Goal: Transaction & Acquisition: Purchase product/service

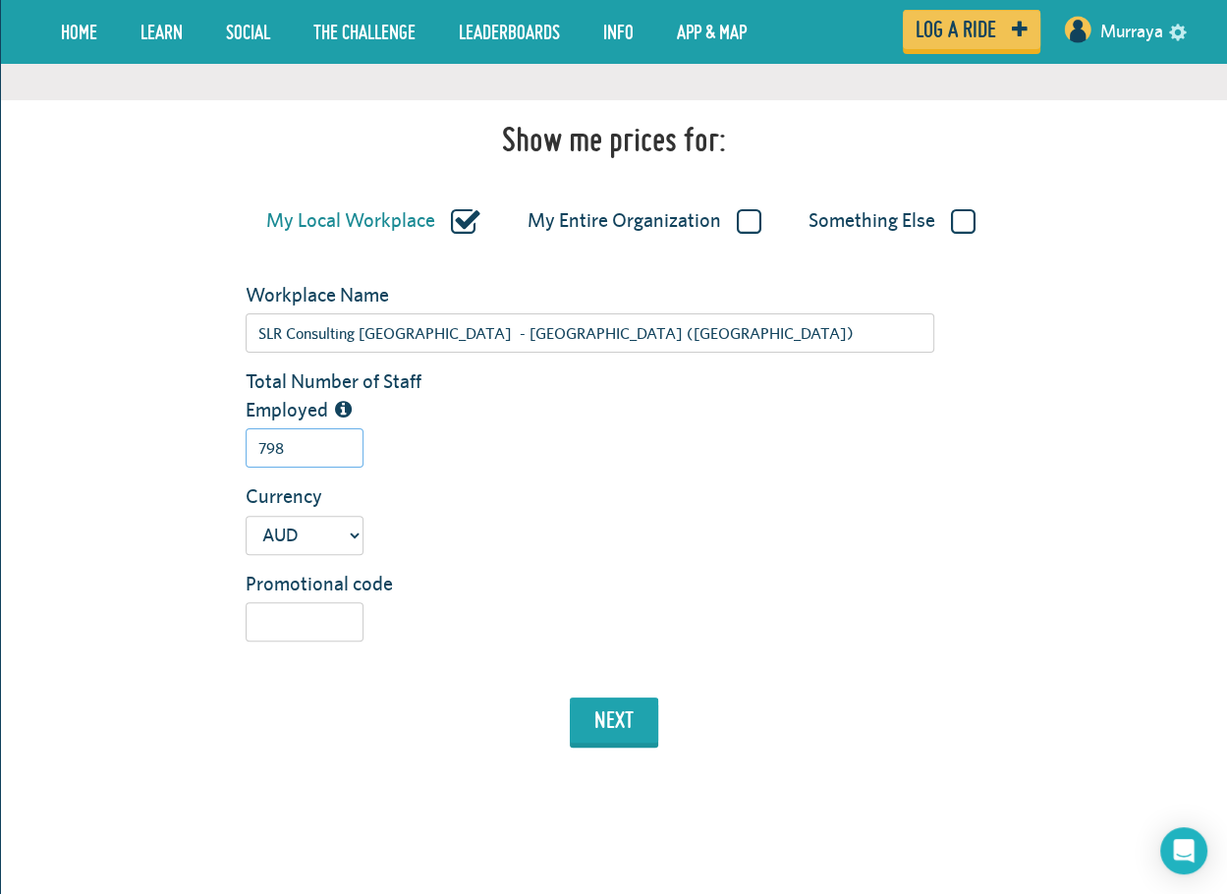
click at [356, 454] on input "798" at bounding box center [305, 447] width 118 height 39
click at [316, 634] on input "Promotional code" at bounding box center [305, 621] width 118 height 39
click at [608, 724] on button "next" at bounding box center [614, 719] width 88 height 45
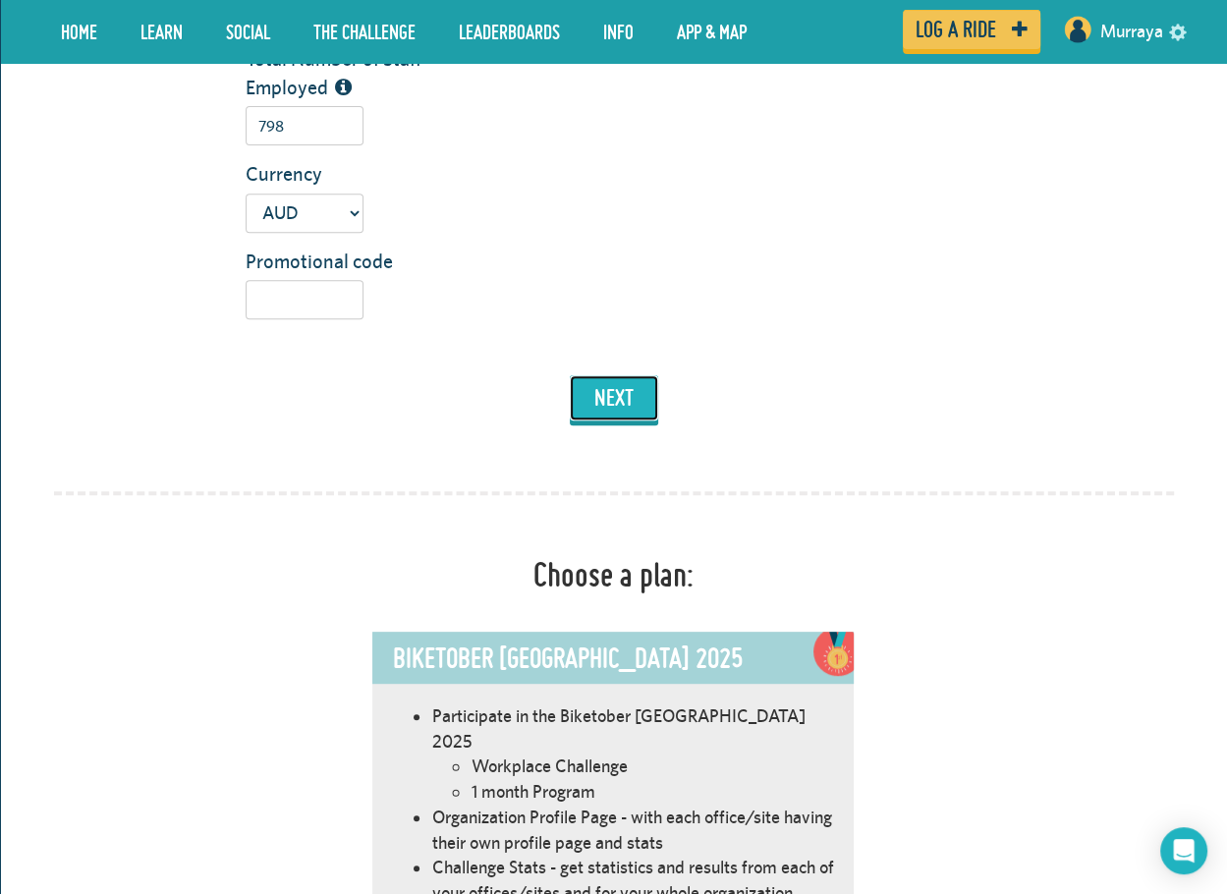
scroll to position [126, 0]
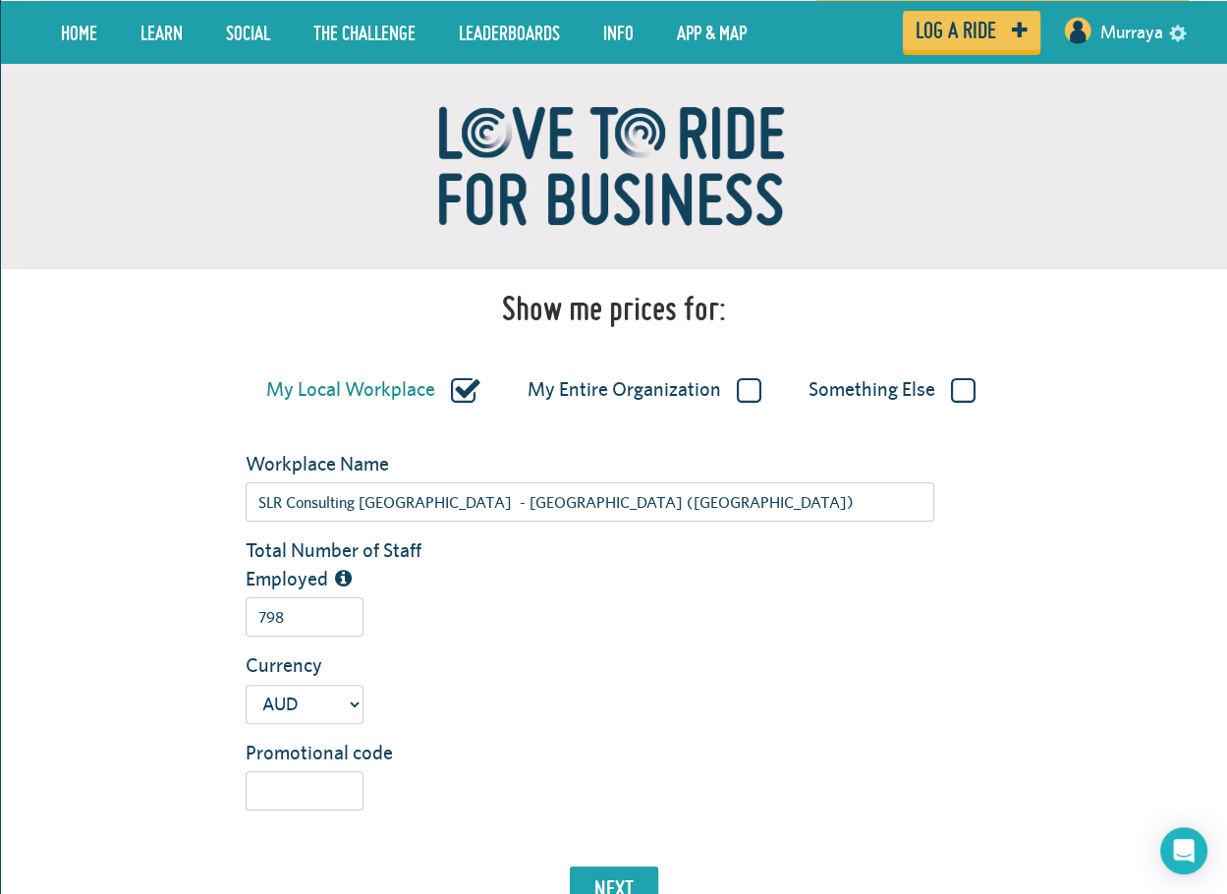
click at [454, 381] on label "My Local Workplace" at bounding box center [373, 390] width 214 height 26
click at [0, 0] on input "My Local Workplace" at bounding box center [0, 0] width 0 height 0
click at [724, 385] on label "My Entire Organization" at bounding box center [644, 390] width 234 height 26
click at [0, 0] on input "My Entire Organization" at bounding box center [0, 0] width 0 height 0
type input "SLR Consulting [GEOGRAPHIC_DATA]"
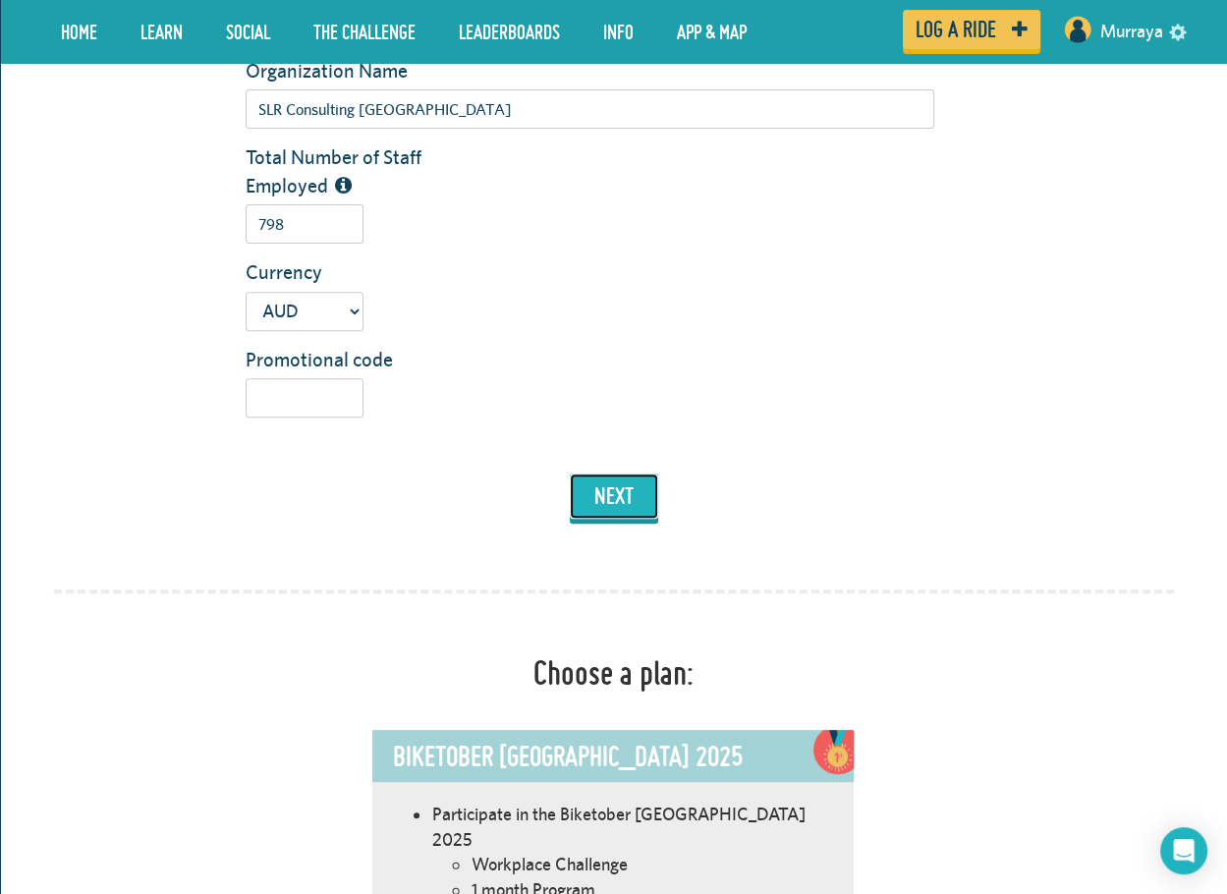
click at [604, 484] on button "next" at bounding box center [614, 495] width 88 height 45
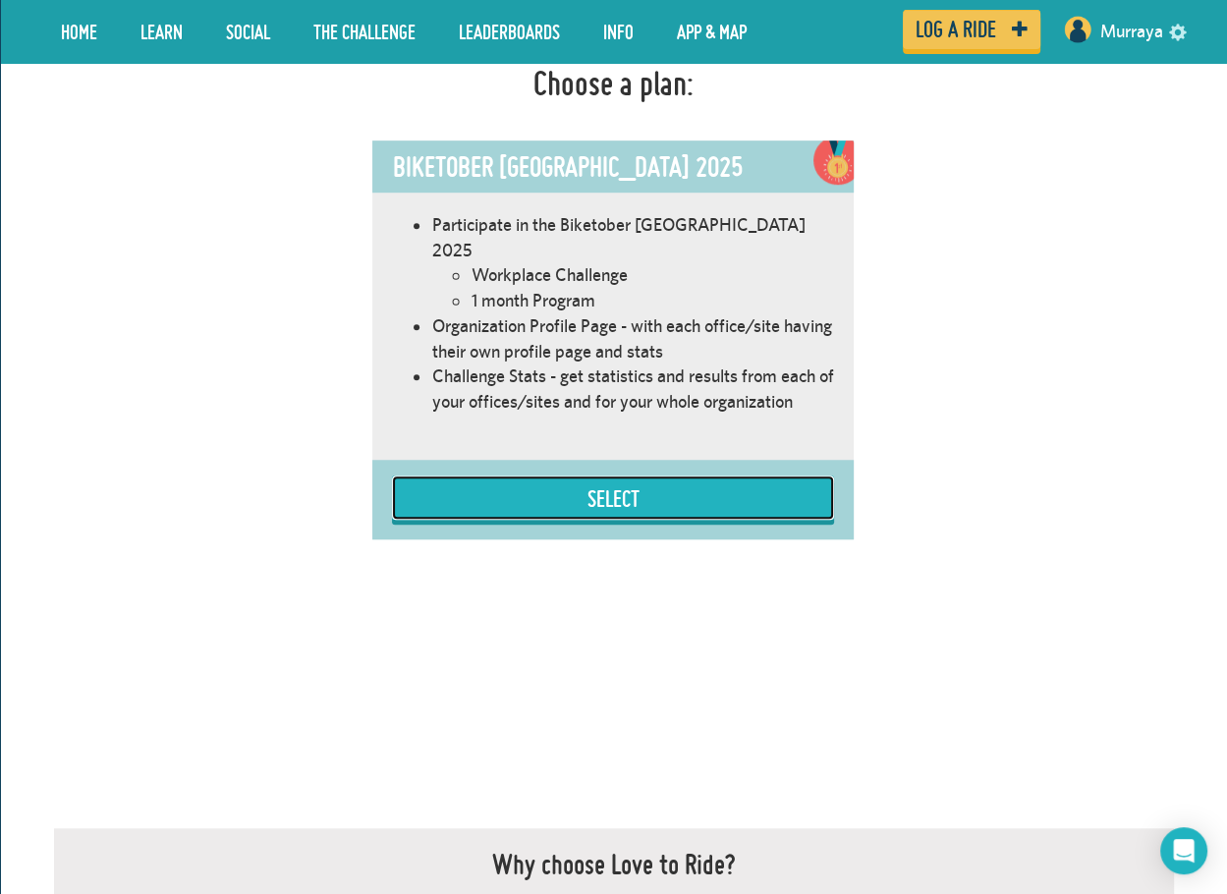
click at [683, 484] on button "Select" at bounding box center [613, 497] width 442 height 44
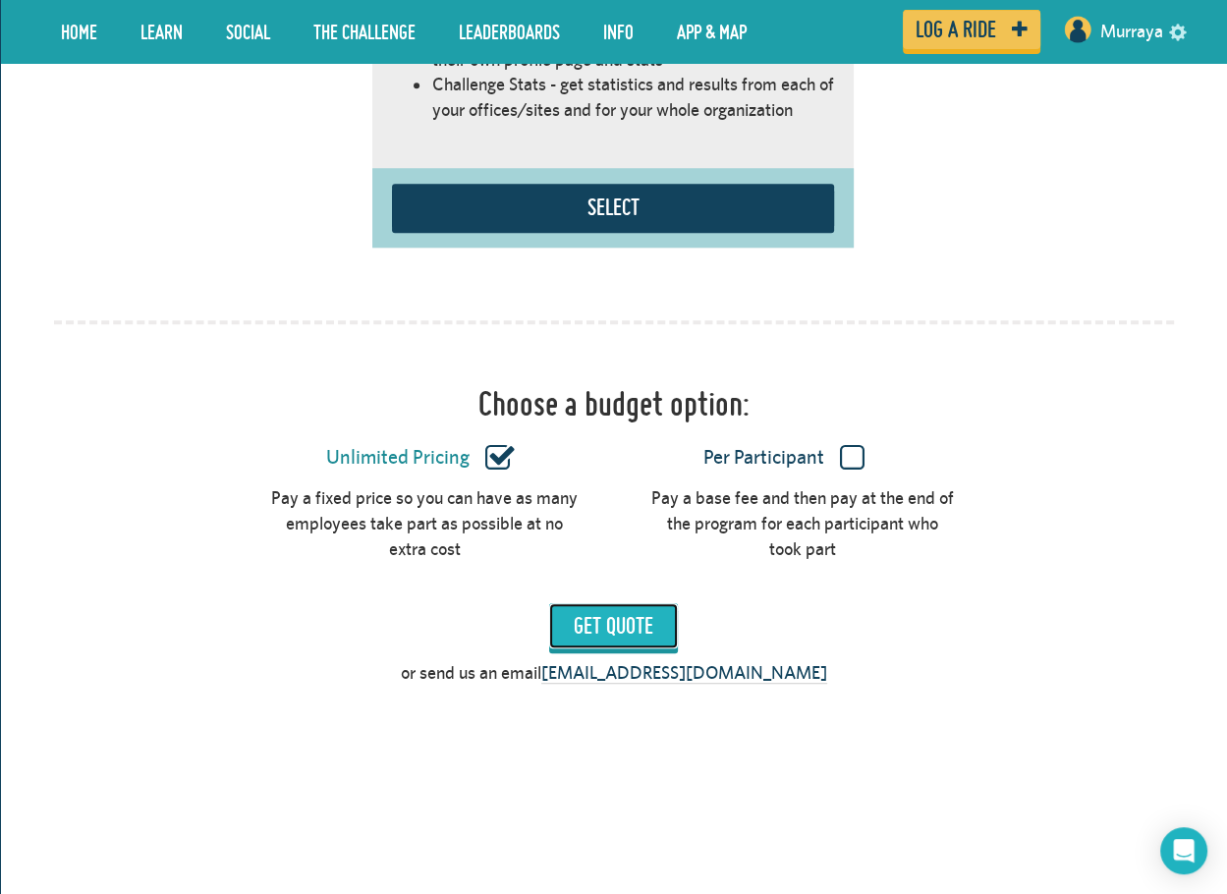
click at [646, 603] on input "Get Quote" at bounding box center [613, 625] width 129 height 45
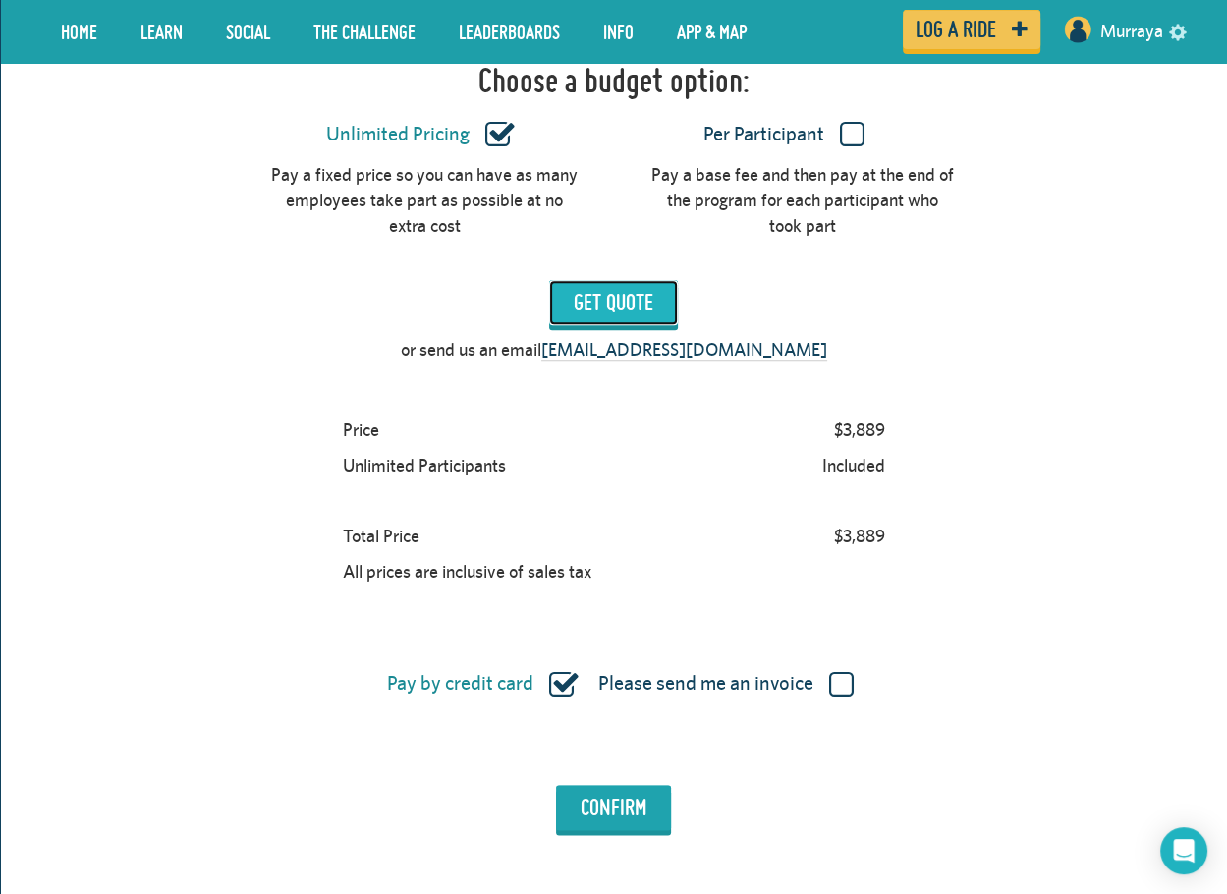
scroll to position [1694, 0]
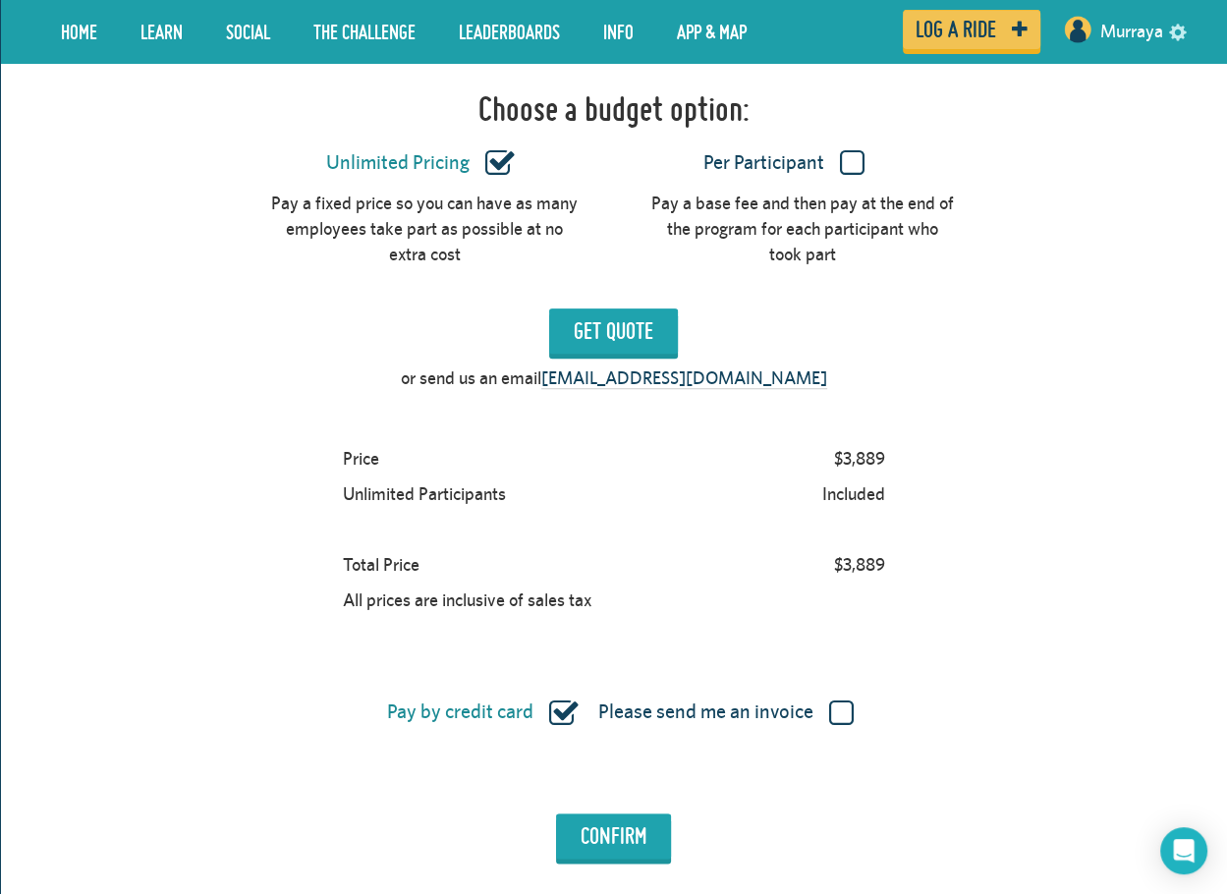
click at [846, 699] on label "Please send me an invoice" at bounding box center [725, 712] width 255 height 26
click at [0, 0] on input "Please send me an invoice" at bounding box center [0, 0] width 0 height 0
click at [633, 815] on input "Confirm" at bounding box center [613, 835] width 115 height 45
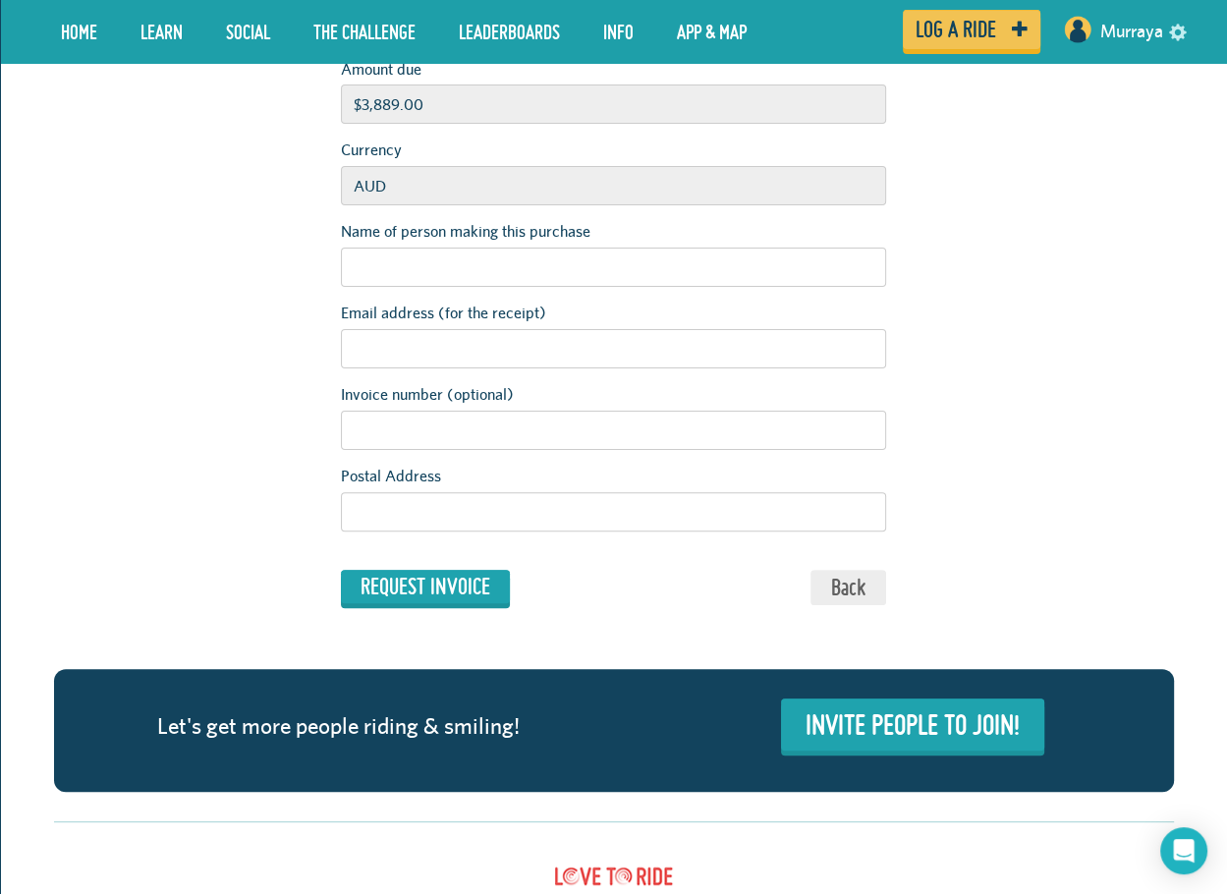
scroll to position [196, 0]
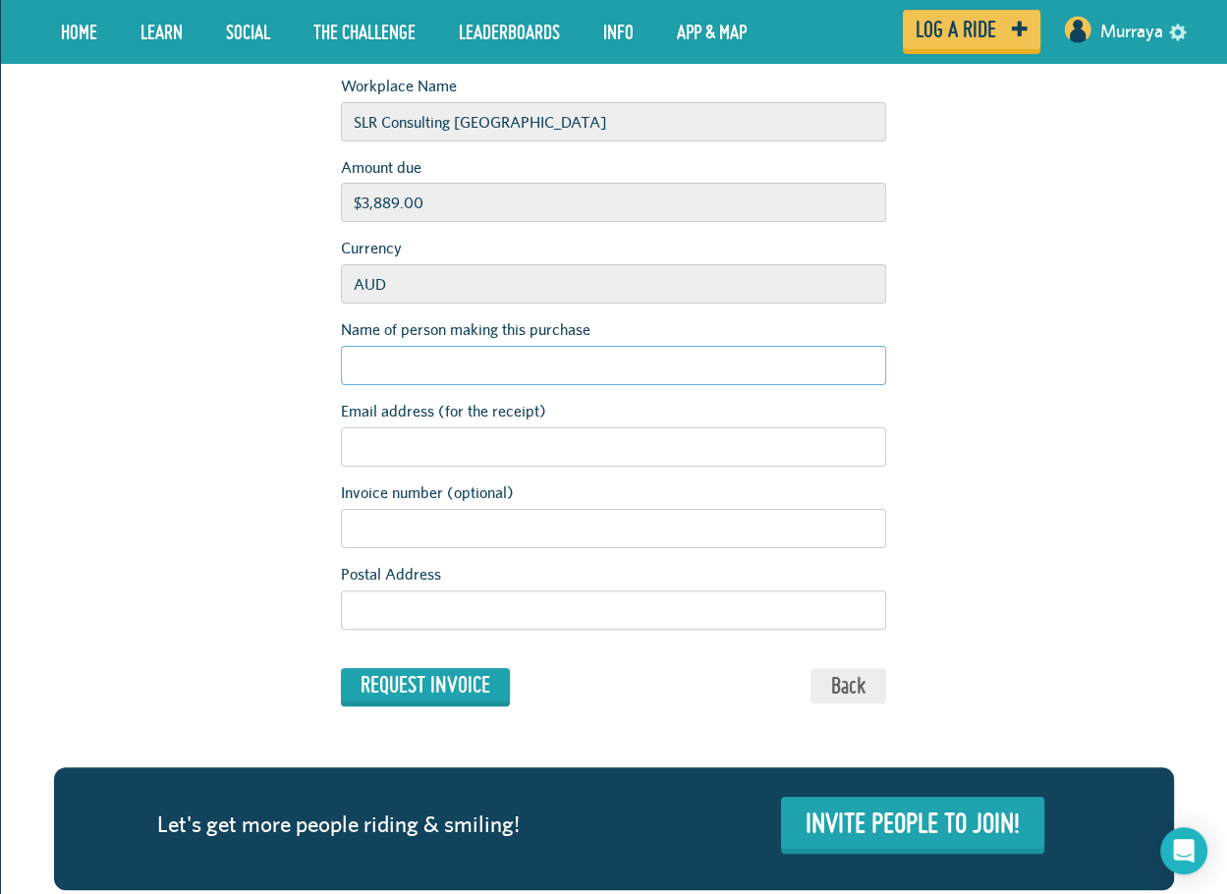
click at [641, 362] on input "Name of person making this purchase" at bounding box center [613, 365] width 545 height 39
type input "Paul Gardiner"
click at [624, 443] on input "Email address (for the receipt)" at bounding box center [613, 446] width 545 height 39
type input "murraya.jeans@gmail.com"
click at [633, 535] on input "Invoice number (optional)" at bounding box center [613, 528] width 545 height 39
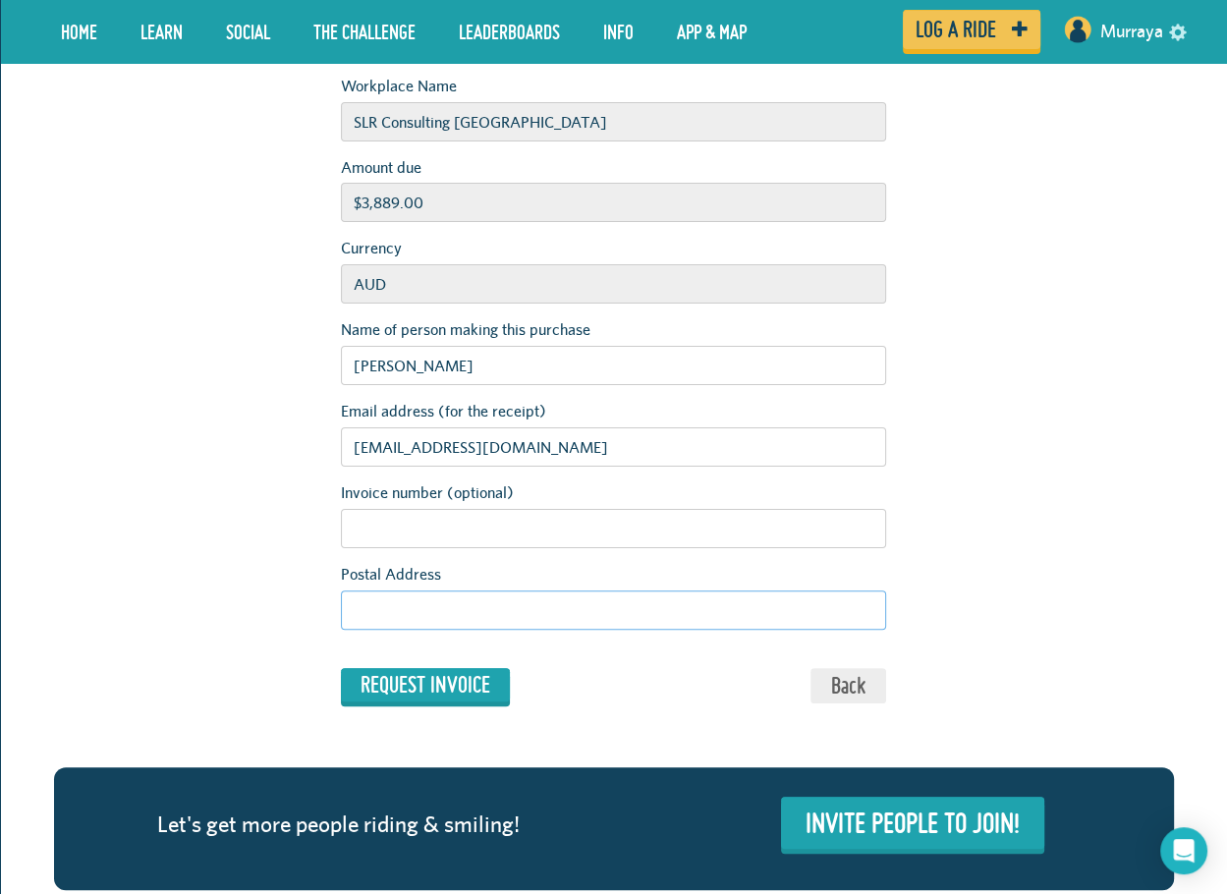
click at [625, 594] on input "Postal Address" at bounding box center [613, 609] width 545 height 39
click at [861, 622] on input "Unit 1/7-9 Grant Street Cleveland Queensland" at bounding box center [613, 609] width 545 height 39
click at [720, 618] on input "Unit 1/7-9 Grant Street Cleveland Queensland" at bounding box center [613, 609] width 545 height 39
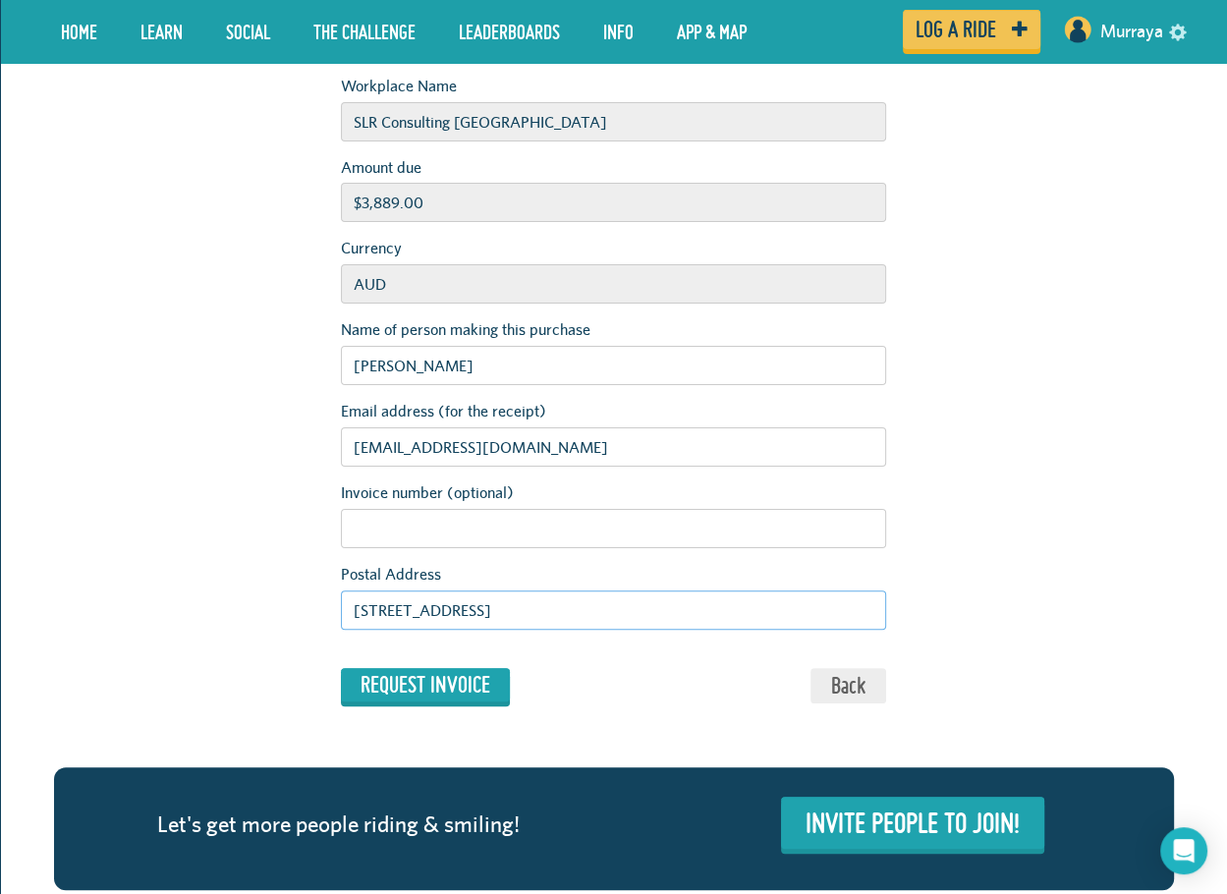
type input "Unit 1/7-9 Grant Street Cleveland QLD 4163"
click at [1119, 520] on div "Confirm Invoice Details Workplace Name SLR Consulting Australia Amount due $3,8…" at bounding box center [613, 318] width 1149 height 651
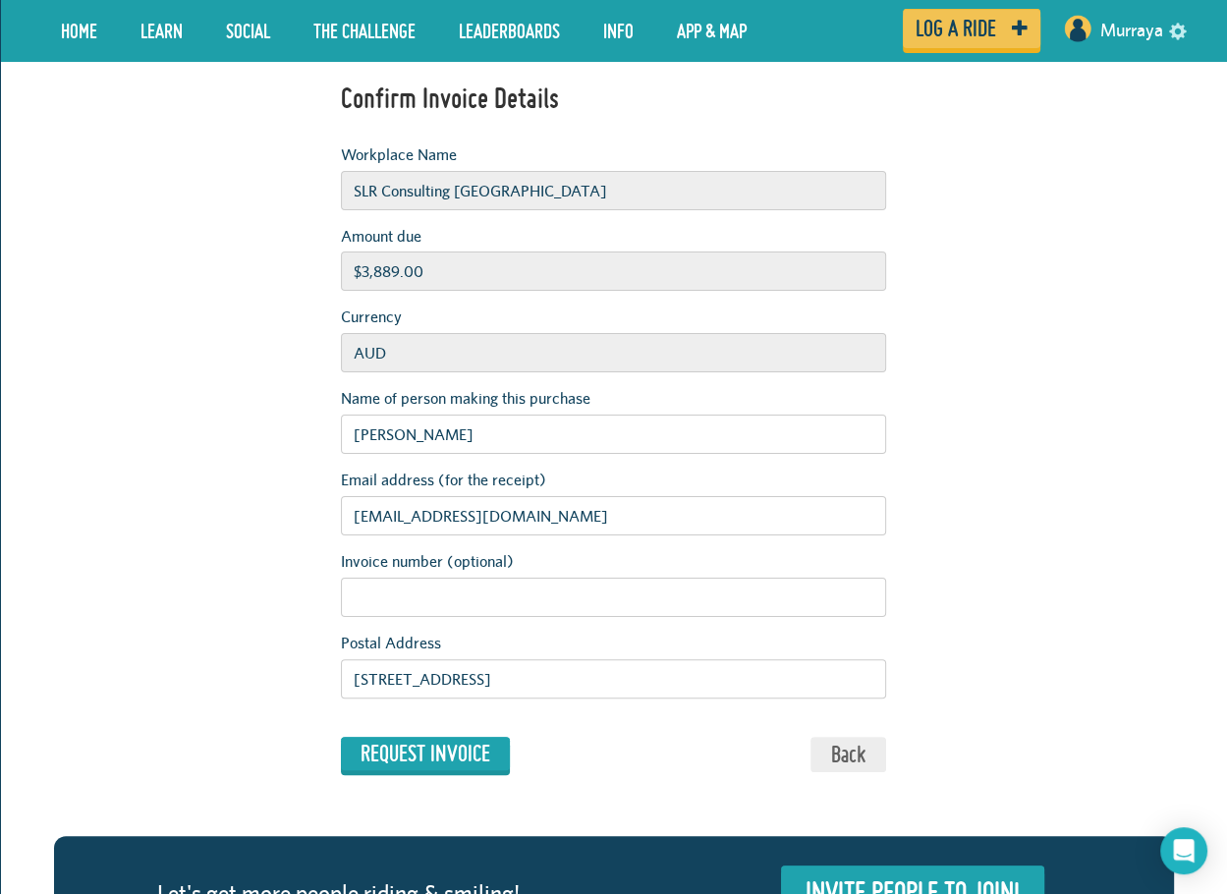
scroll to position [98, 0]
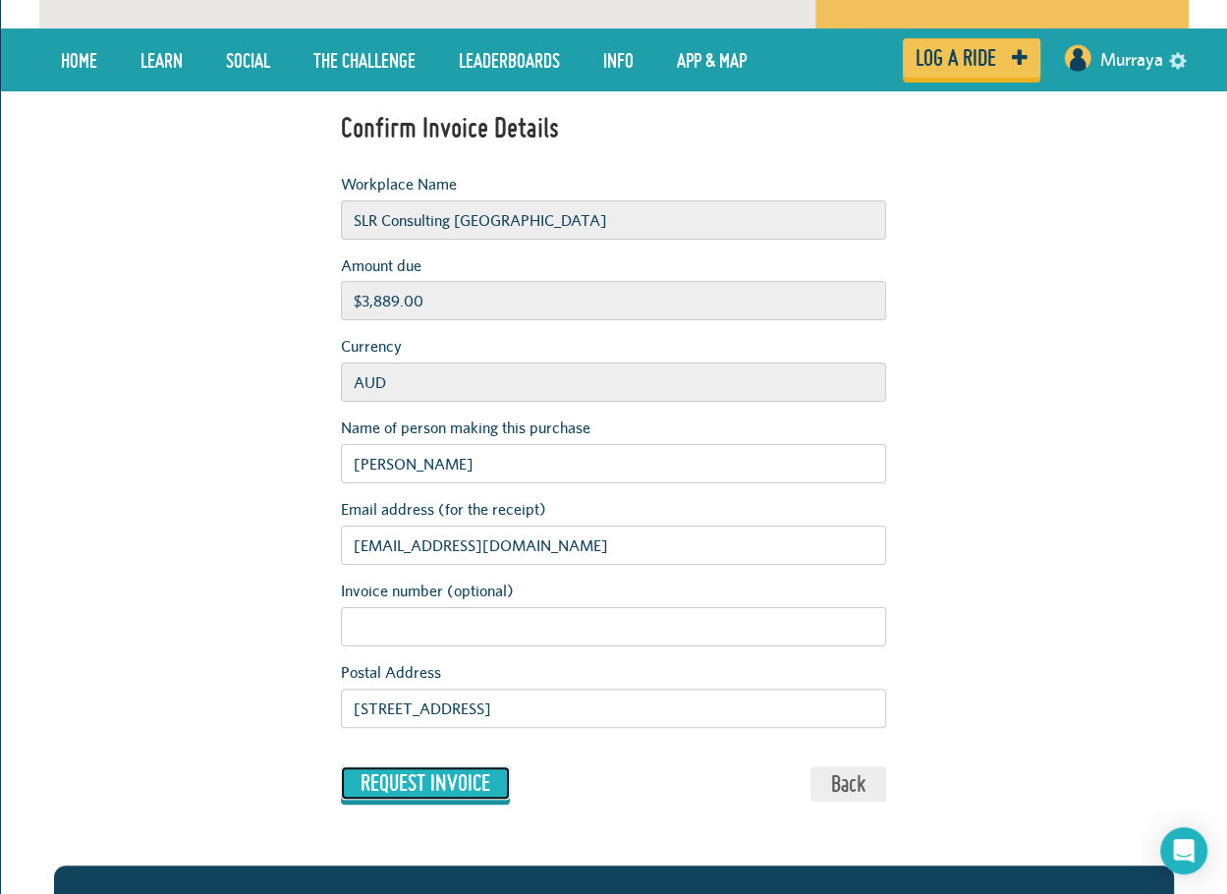
click at [452, 787] on input "Request Invoice" at bounding box center [425, 782] width 169 height 33
click at [562, 459] on input "[PERSON_NAME]" at bounding box center [613, 463] width 545 height 39
click at [482, 463] on input "Paul Gardiner" at bounding box center [613, 463] width 545 height 39
click at [554, 550] on input "murraya.jeans@gmail.com" at bounding box center [613, 545] width 545 height 39
drag, startPoint x: 542, startPoint y: 550, endPoint x: 476, endPoint y: 548, distance: 65.8
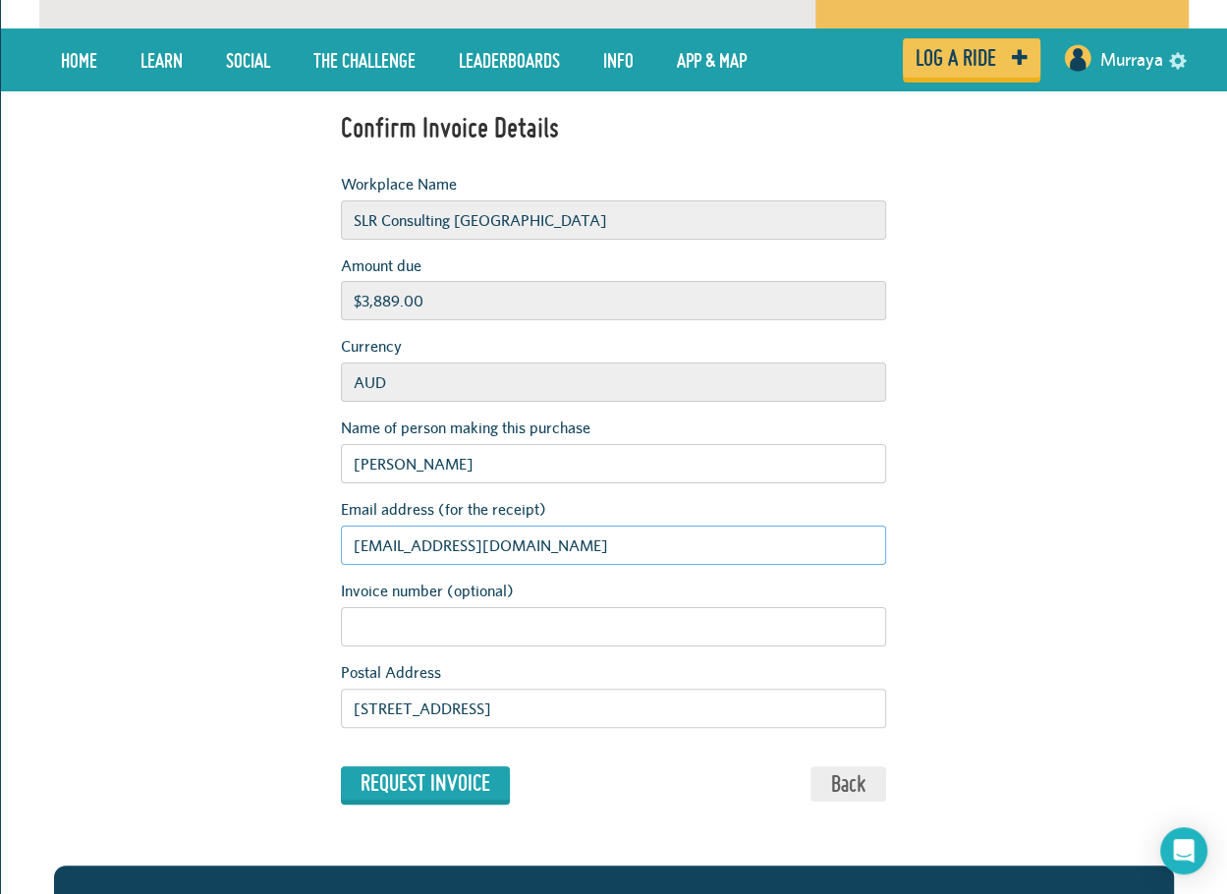
click at [539, 550] on input "murraya.jeans@gmail.com" at bounding box center [613, 545] width 545 height 39
drag, startPoint x: 495, startPoint y: 547, endPoint x: 460, endPoint y: 541, distance: 35.9
click at [460, 541] on input "murraya.jeans@gmail.com" at bounding box center [613, 545] width 545 height 39
type input "murraya.jeans@slrconsulting.com"
click at [1001, 541] on div "Confirm Invoice Details Workplace Name SLR Consulting Australia Amount due $3,8…" at bounding box center [613, 416] width 1149 height 651
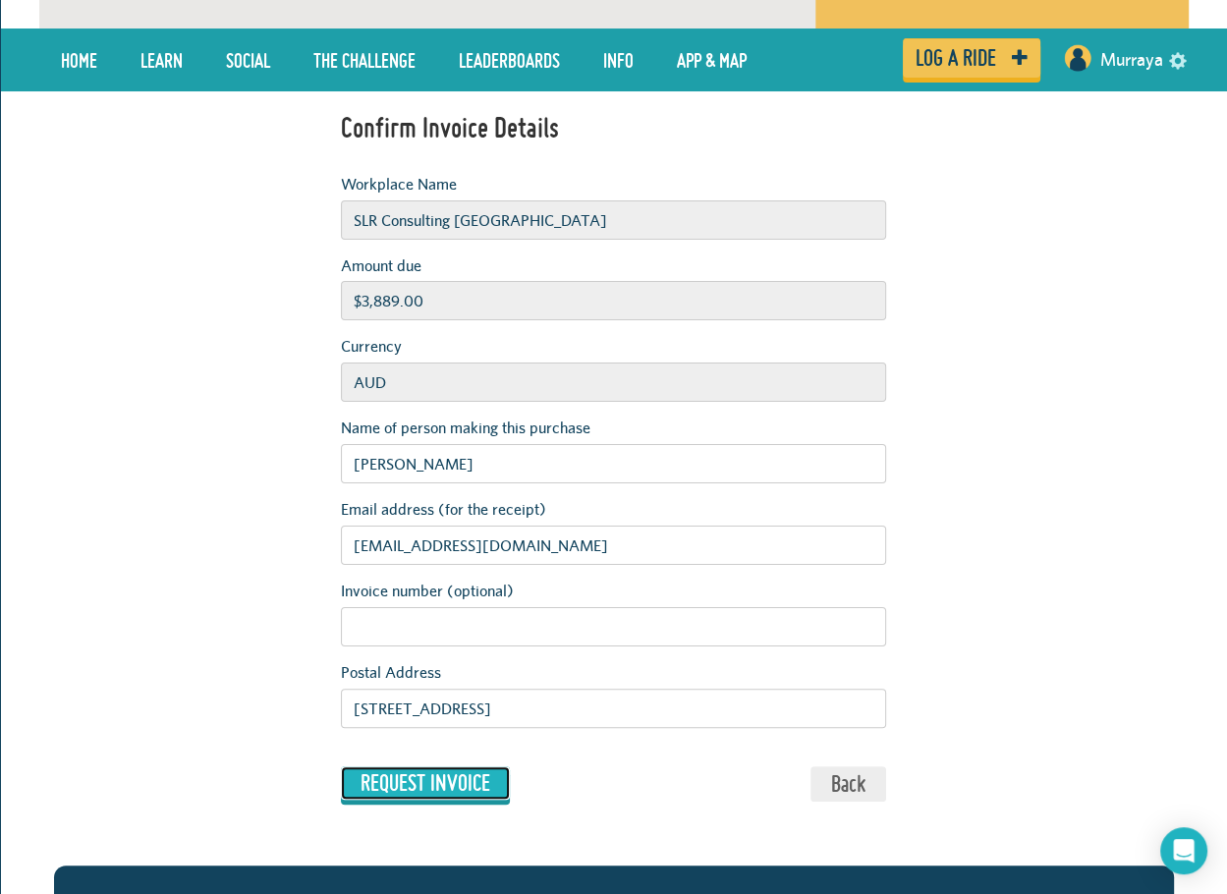
click at [445, 783] on input "Request Invoice" at bounding box center [425, 782] width 169 height 33
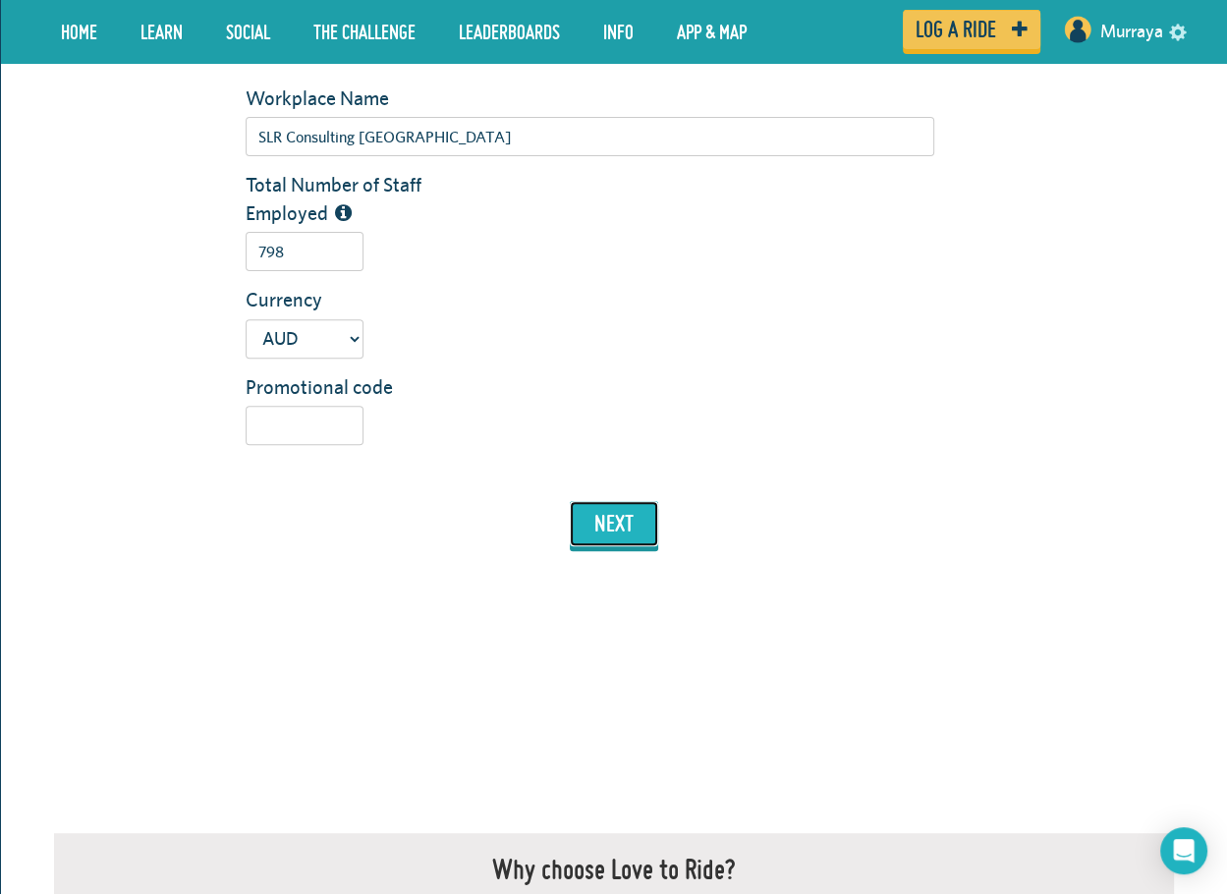
click at [622, 535] on button "next" at bounding box center [614, 523] width 88 height 45
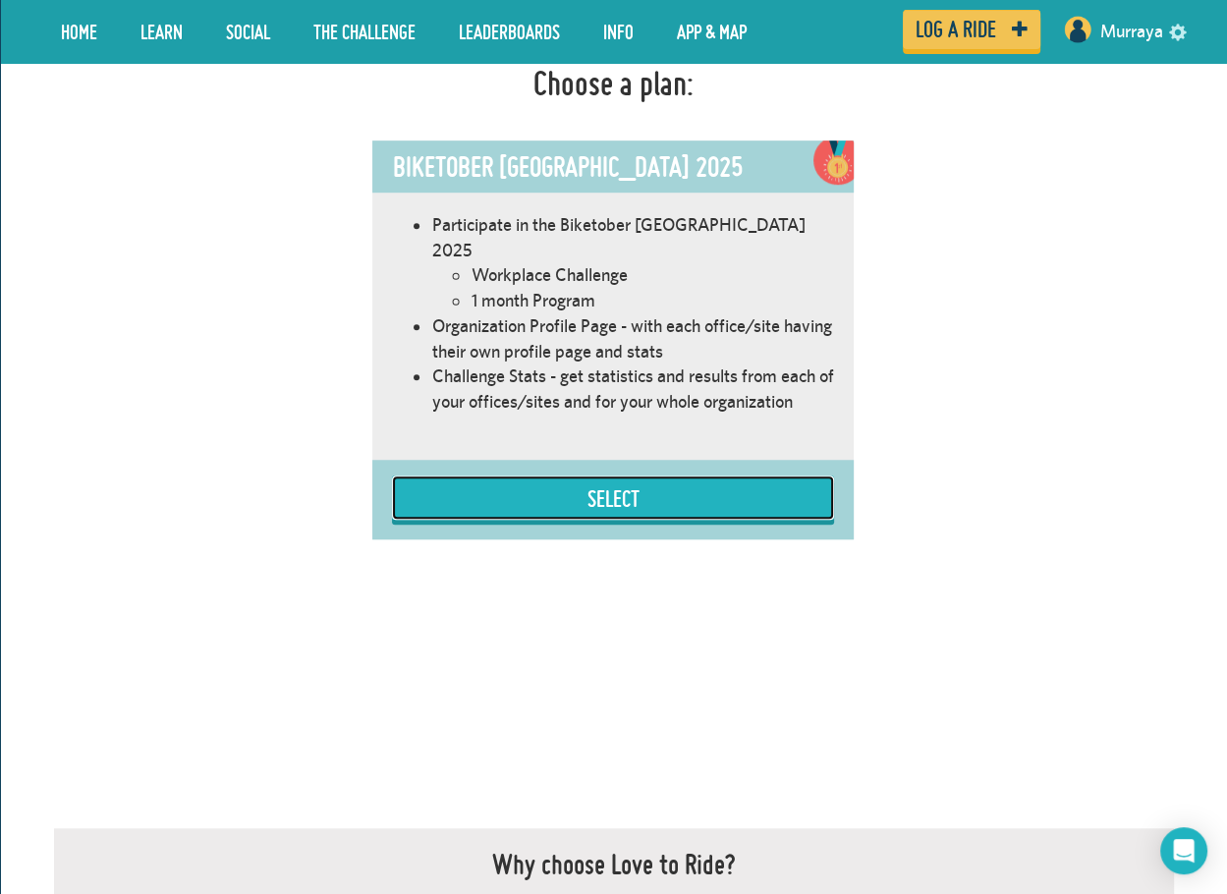
click at [702, 475] on button "Select" at bounding box center [613, 497] width 442 height 44
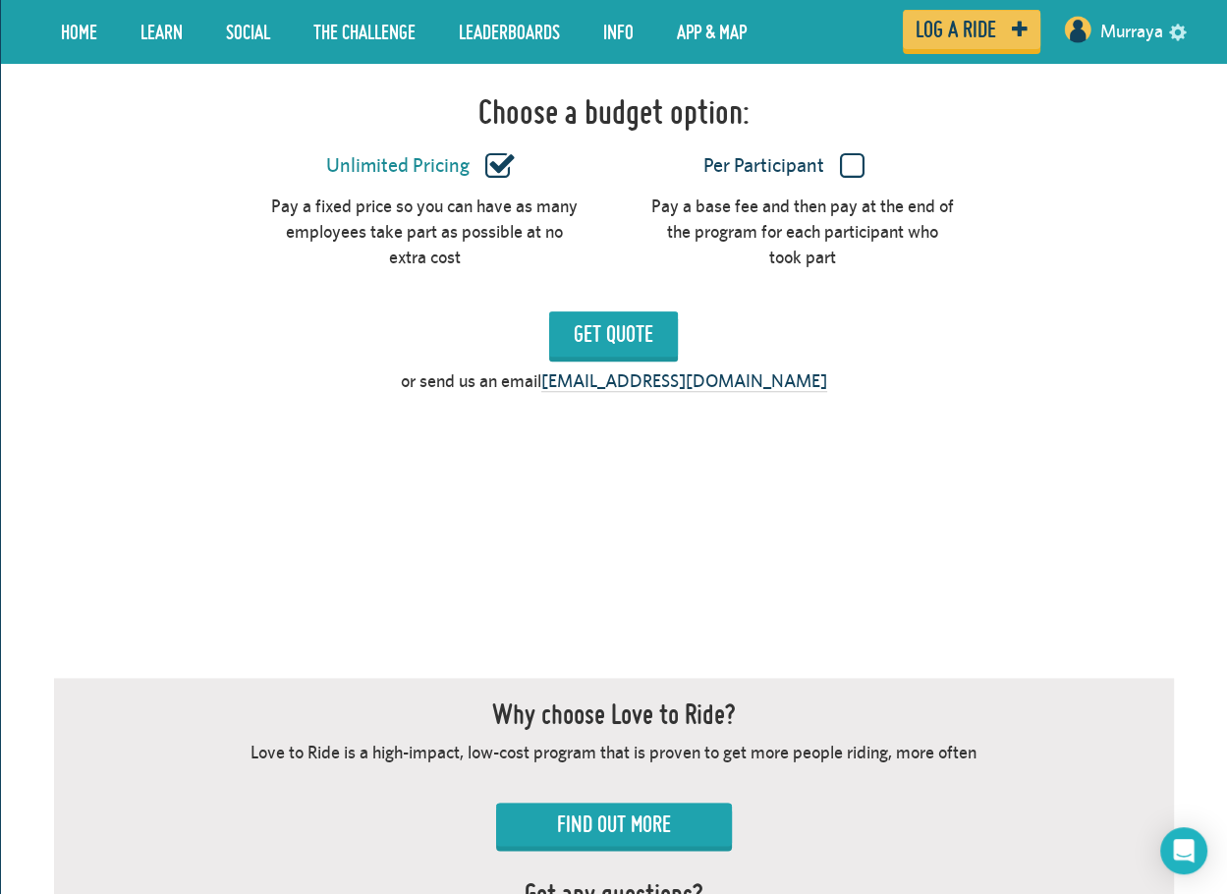
scroll to position [1694, 0]
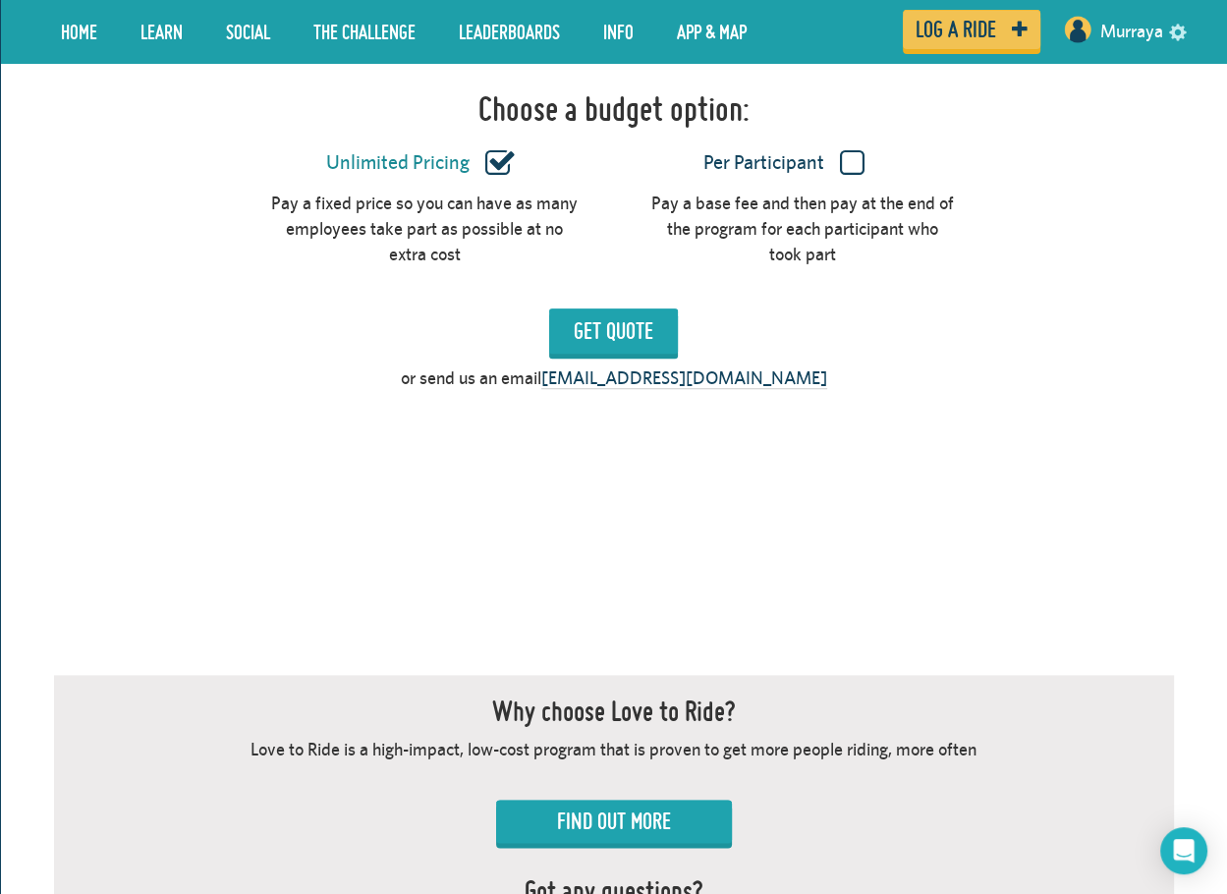
click at [787, 150] on label "Per Participant" at bounding box center [784, 163] width 306 height 26
click at [0, 0] on input "Per Participant" at bounding box center [0, 0] width 0 height 0
click at [628, 326] on input "Get Quote" at bounding box center [613, 330] width 129 height 45
click at [639, 308] on input "Get Quote" at bounding box center [613, 330] width 129 height 45
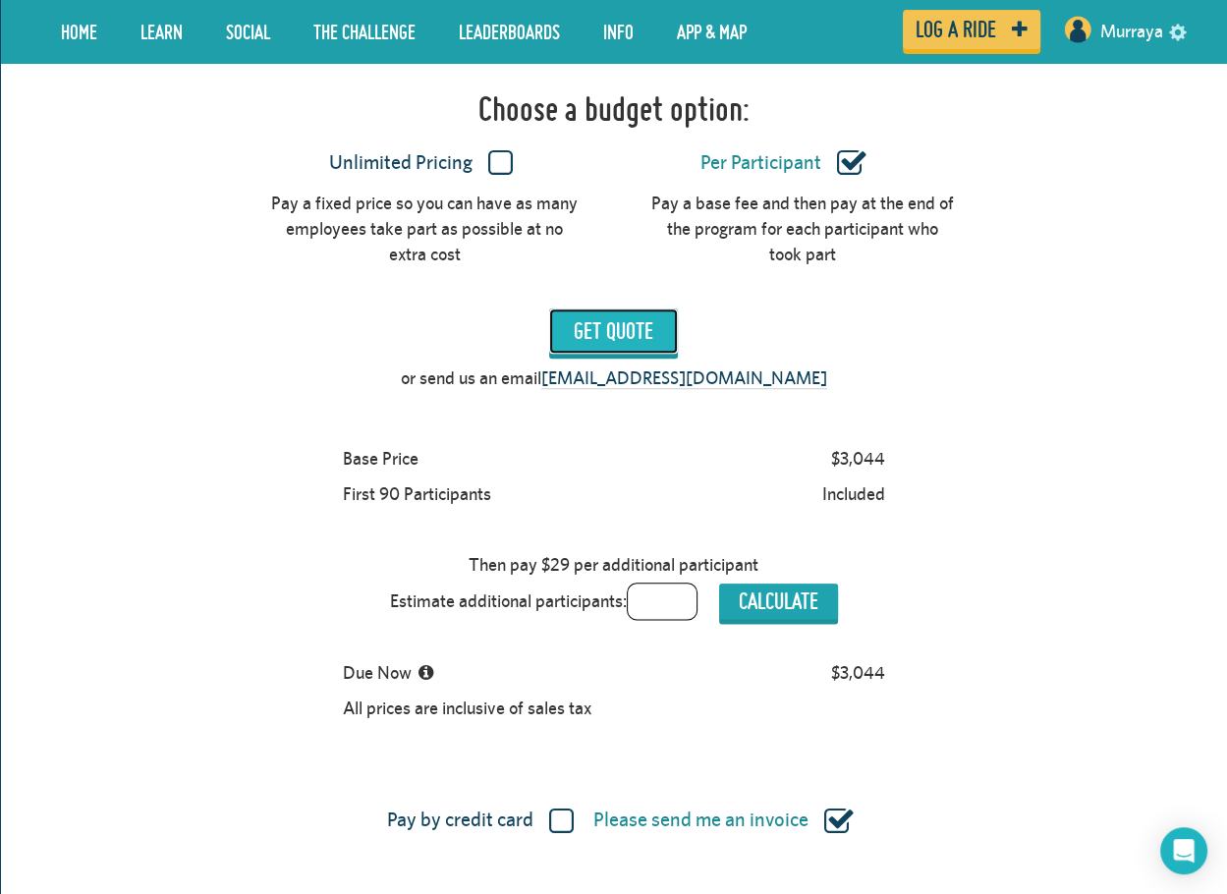
scroll to position [1891, 0]
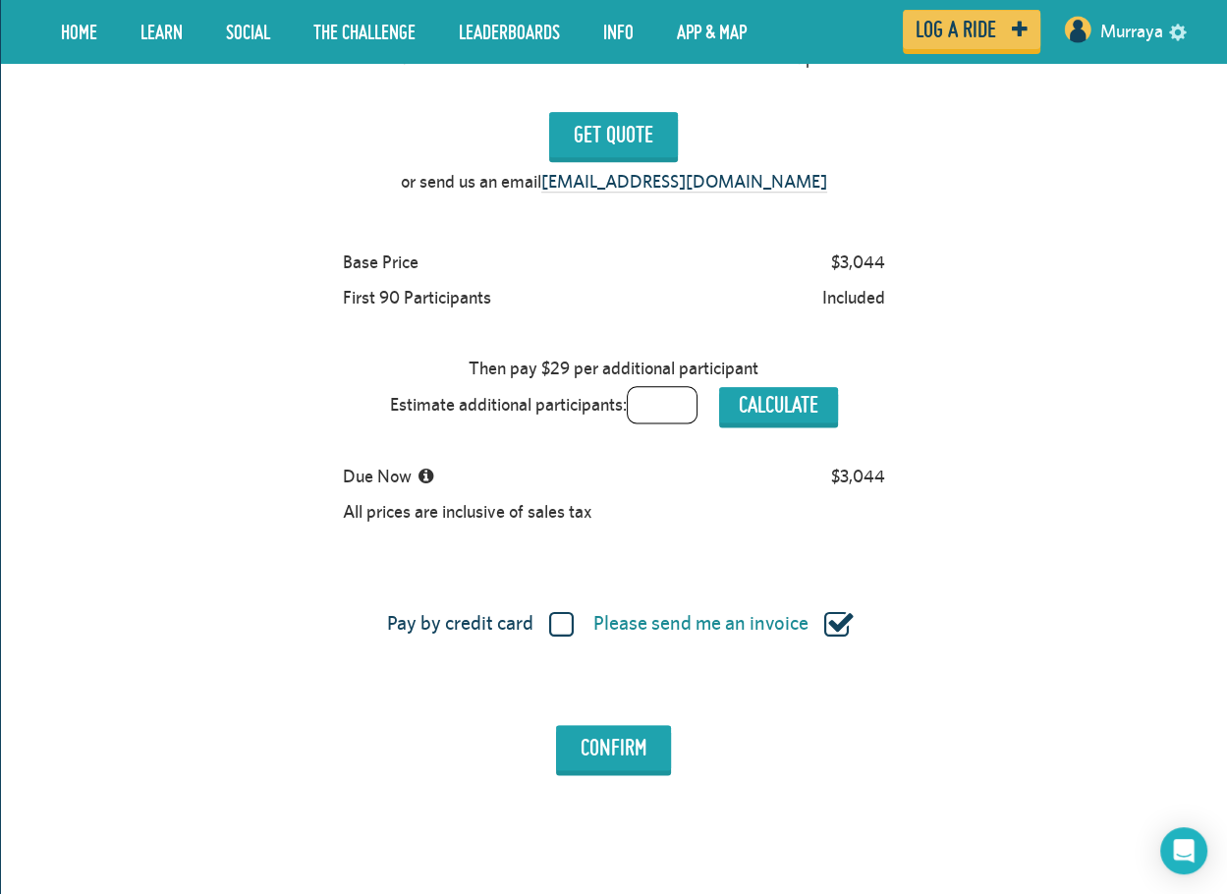
click at [676, 386] on input "text" at bounding box center [662, 404] width 71 height 37
type input "400"
click at [751, 387] on button "Calculate" at bounding box center [778, 404] width 119 height 35
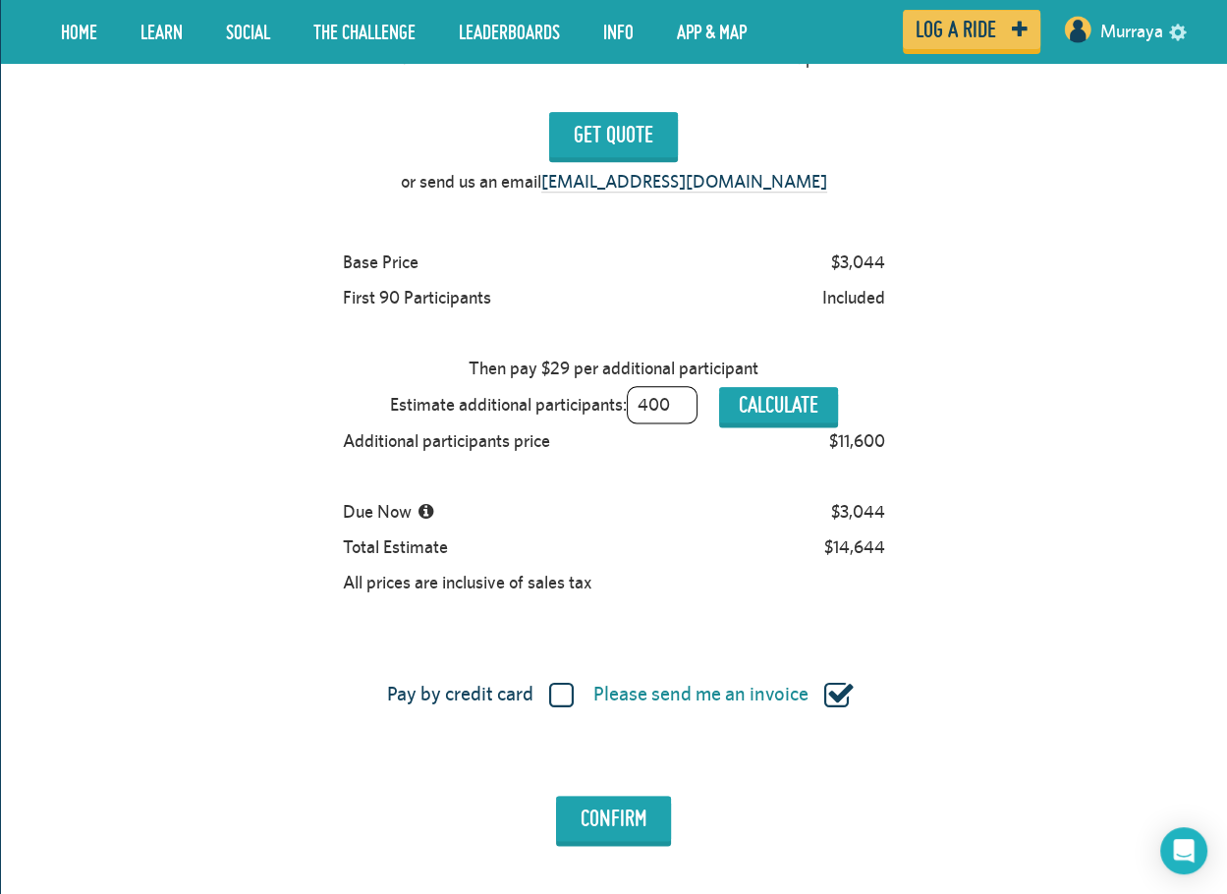
drag, startPoint x: 676, startPoint y: 375, endPoint x: 568, endPoint y: 381, distance: 108.2
click at [568, 386] on div "Estimate additional participants: 400 Calculate" at bounding box center [614, 404] width 466 height 37
click at [1034, 457] on div "Base Price $3,044 First 90 Participants Included Then pay $29 per additional pa…" at bounding box center [614, 423] width 1120 height 356
click at [804, 388] on button "Calculate" at bounding box center [778, 404] width 119 height 35
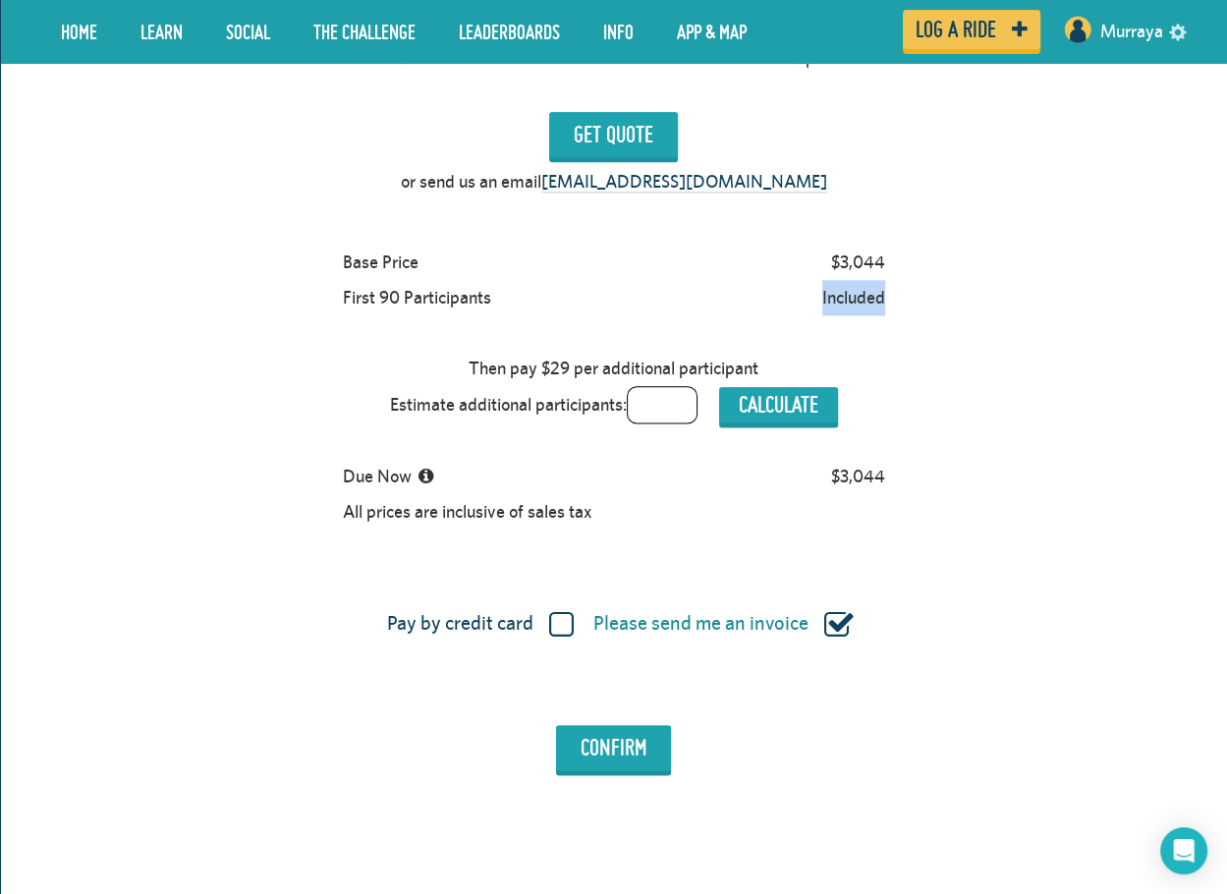
drag, startPoint x: 815, startPoint y: 272, endPoint x: 753, endPoint y: 270, distance: 61.9
click at [753, 280] on div "First 90 Participants Included" at bounding box center [614, 297] width 560 height 35
click at [921, 284] on div "Base Price $3,044 First 90 Participants Included Then pay $29 per additional pa…" at bounding box center [614, 387] width 1120 height 285
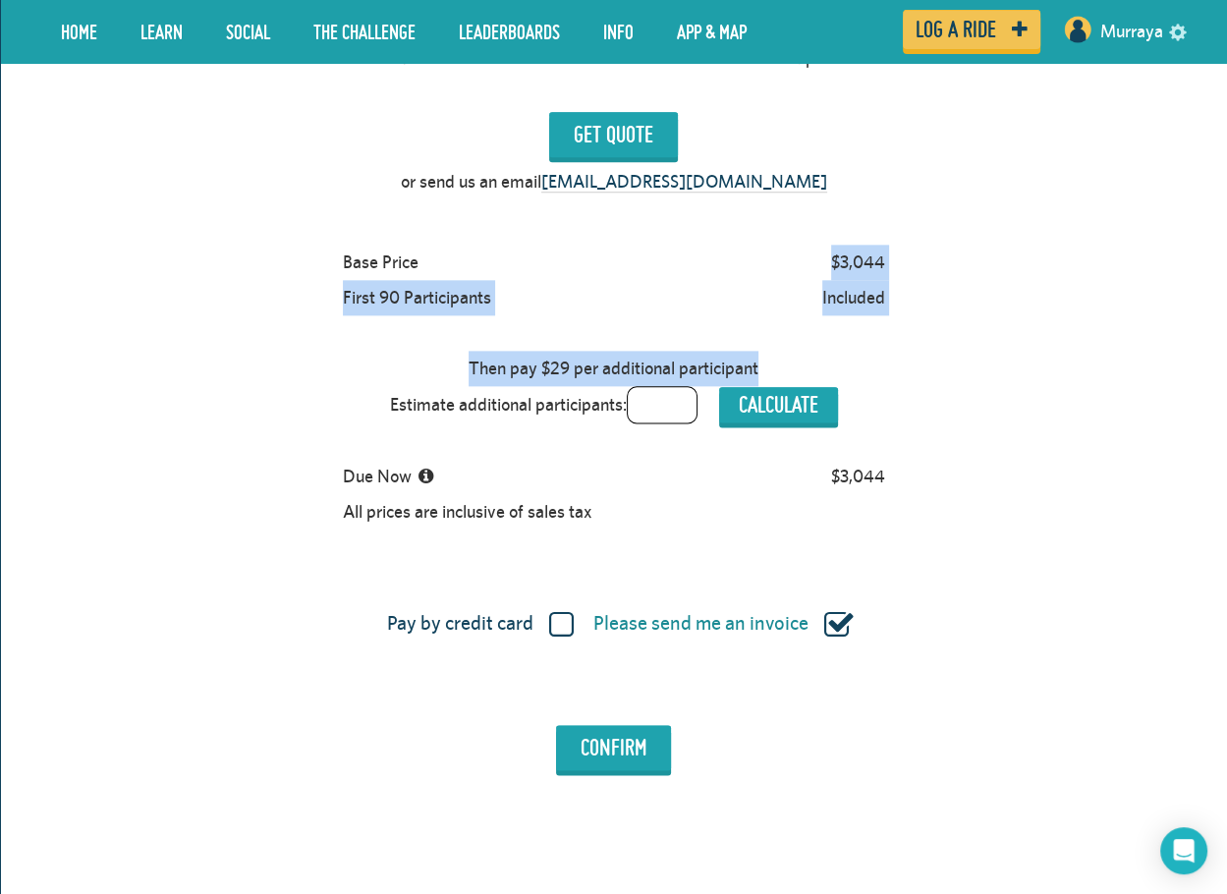
drag, startPoint x: 828, startPoint y: 221, endPoint x: 898, endPoint y: 294, distance: 100.7
click at [898, 294] on div "Base Price $3,044 First 90 Participants Included Then pay $29 per additional pa…" at bounding box center [614, 387] width 1120 height 285
click at [898, 278] on div "Base Price $3,044 First 90 Participants Included Then pay $29 per additional pa…" at bounding box center [614, 387] width 1120 height 285
